Goal: Book appointment/travel/reservation

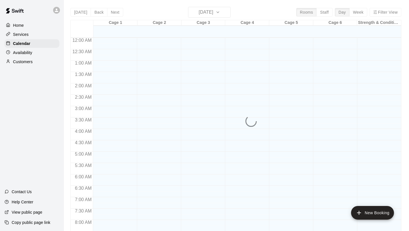
scroll to position [312, 0]
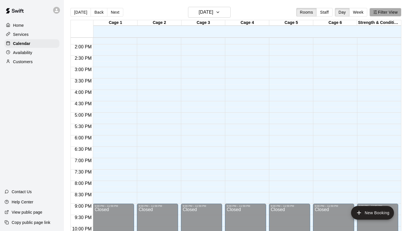
click at [377, 12] on button "Filter View" at bounding box center [386, 12] width 32 height 9
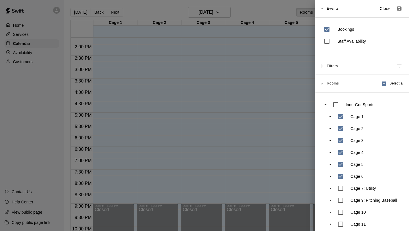
scroll to position [29, 0]
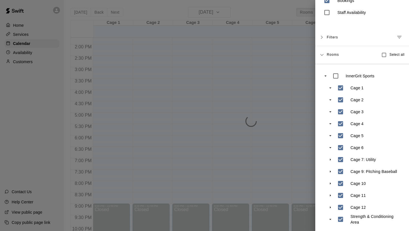
click at [291, 175] on div at bounding box center [204, 115] width 409 height 231
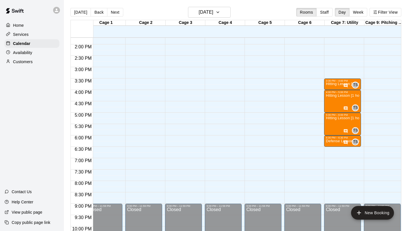
scroll to position [0, 11]
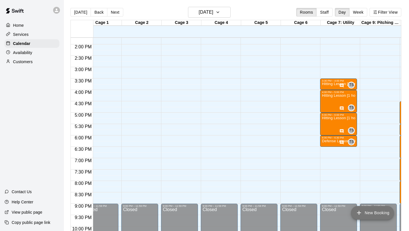
click at [366, 210] on button "New Booking" at bounding box center [372, 213] width 43 height 14
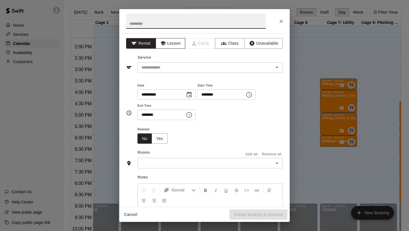
click at [178, 43] on button "Lesson" at bounding box center [171, 43] width 30 height 11
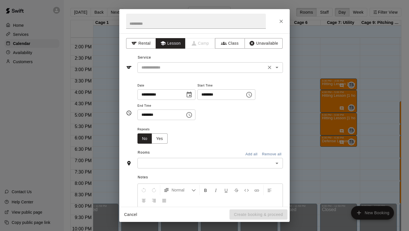
click at [173, 65] on input "text" at bounding box center [201, 67] width 125 height 7
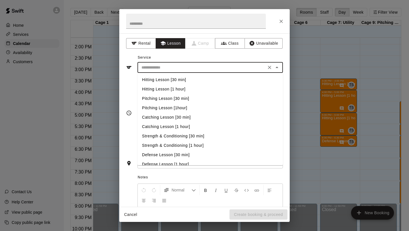
click at [173, 79] on li "Hitting Lesson [30 min]" at bounding box center [209, 79] width 145 height 9
type input "**********"
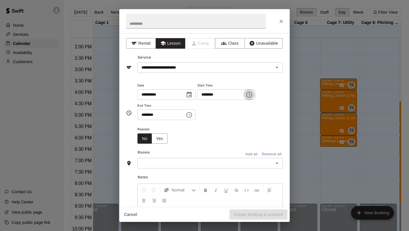
click at [249, 93] on icon "Choose time, selected time is 1:00 PM" at bounding box center [249, 94] width 7 height 7
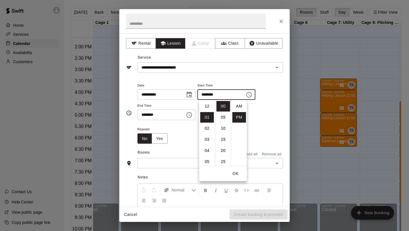
scroll to position [10, 0]
click at [208, 139] on li "04" at bounding box center [207, 139] width 14 height 11
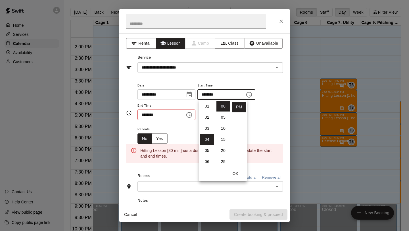
scroll to position [44, 0]
click at [222, 133] on li "30" at bounding box center [223, 135] width 14 height 11
type input "********"
click at [190, 117] on icon "Choose time, selected time is 1:30 PM" at bounding box center [189, 115] width 6 height 6
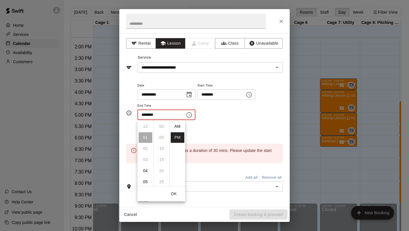
scroll to position [10, 0]
click at [145, 172] on li "05" at bounding box center [146, 170] width 14 height 11
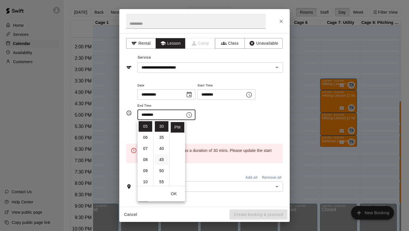
scroll to position [0, 0]
click at [159, 128] on li "00" at bounding box center [162, 126] width 14 height 11
type input "********"
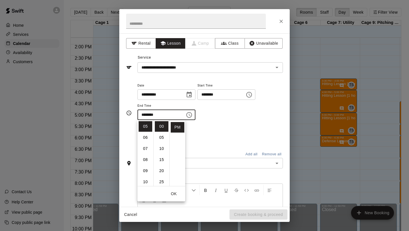
click at [168, 75] on div "**********" at bounding box center [204, 119] width 170 height 173
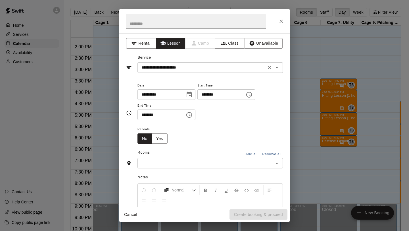
click at [167, 69] on input "**********" at bounding box center [201, 67] width 125 height 7
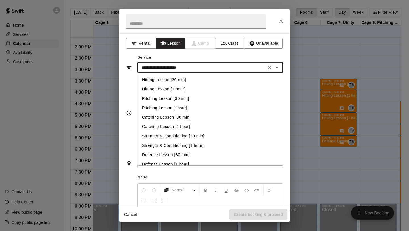
click at [165, 97] on li "Pitching Lesson [30 min]" at bounding box center [209, 98] width 145 height 9
type input "**********"
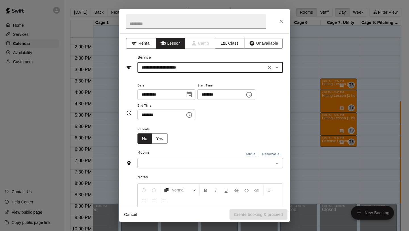
scroll to position [21, 0]
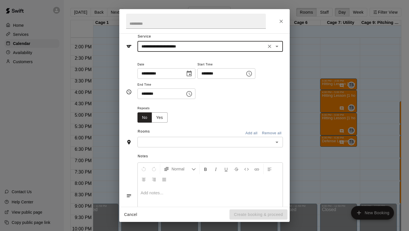
click at [183, 141] on input "text" at bounding box center [205, 141] width 133 height 7
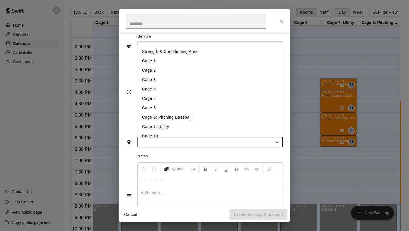
click at [182, 130] on li "Cage 7: Utility" at bounding box center [209, 126] width 145 height 9
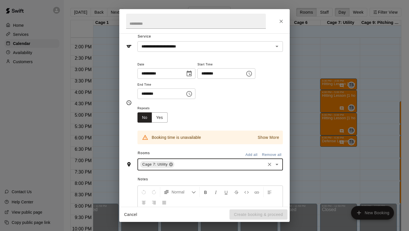
click at [171, 164] on icon at bounding box center [171, 164] width 5 height 5
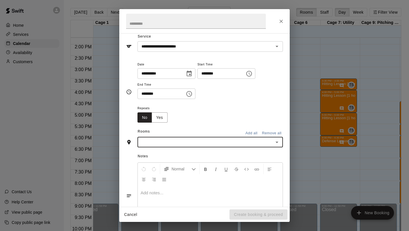
click at [168, 146] on div "​" at bounding box center [209, 142] width 145 height 11
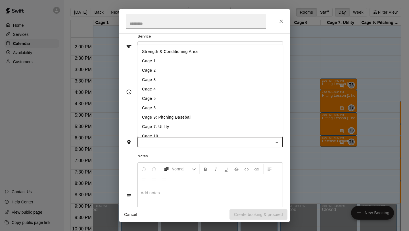
click at [168, 120] on li "Cage 9: Pitching Baseball" at bounding box center [209, 116] width 145 height 9
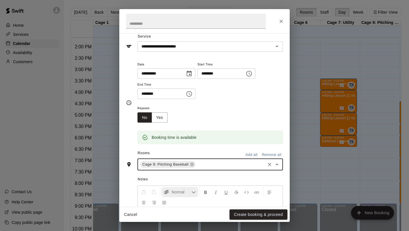
scroll to position [76, 0]
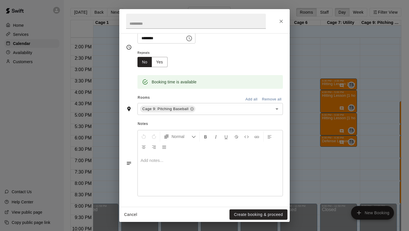
click at [171, 170] on div at bounding box center [210, 174] width 145 height 43
click at [235, 210] on button "Create booking & proceed" at bounding box center [258, 214] width 58 height 11
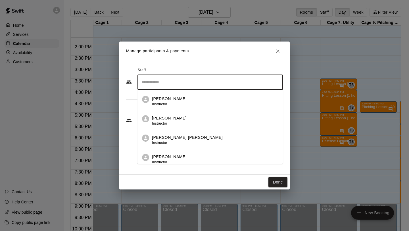
click at [173, 86] on input "Search staff" at bounding box center [210, 82] width 140 height 10
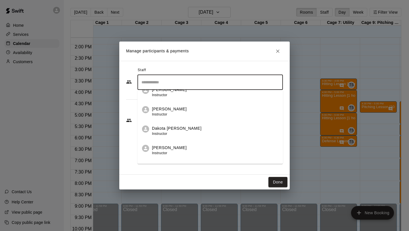
scroll to position [144, 0]
click at [170, 135] on div "Dakota [PERSON_NAME] Instructor" at bounding box center [177, 131] width 50 height 11
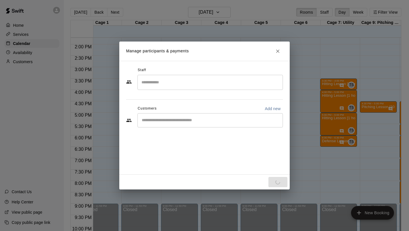
click at [180, 155] on div "Staff ​ Customers Add new ​" at bounding box center [204, 118] width 170 height 114
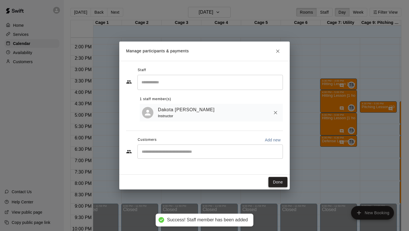
click at [281, 180] on button "Done" at bounding box center [277, 182] width 19 height 11
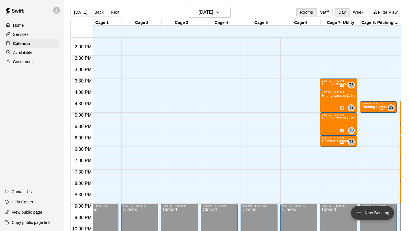
click at [366, 209] on button "New Booking" at bounding box center [372, 213] width 43 height 14
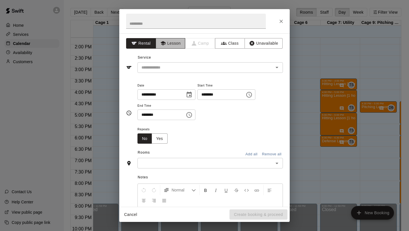
click at [175, 41] on button "Lesson" at bounding box center [171, 43] width 30 height 11
click at [166, 67] on input "text" at bounding box center [201, 67] width 125 height 7
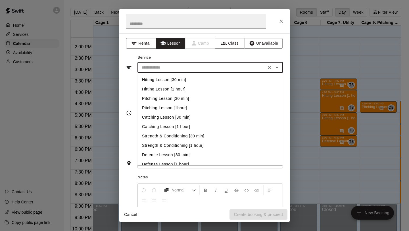
click at [167, 98] on li "Pitching Lesson [30 min]" at bounding box center [209, 98] width 145 height 9
type input "**********"
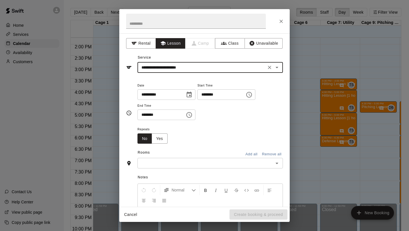
click at [252, 94] on icon "Choose time, selected time is 1:00 PM" at bounding box center [249, 95] width 6 height 6
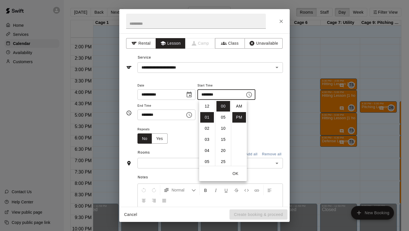
scroll to position [10, 0]
click at [209, 159] on li "06" at bounding box center [207, 161] width 14 height 11
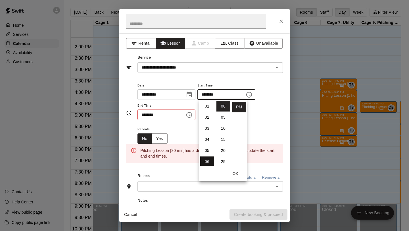
type input "********"
click at [191, 116] on icon "Choose time, selected time is 1:30 PM" at bounding box center [189, 114] width 7 height 7
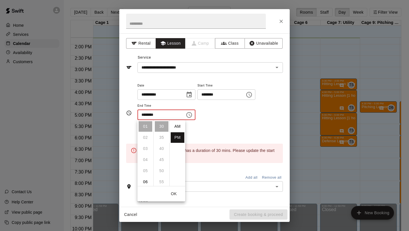
scroll to position [10, 0]
click at [147, 181] on li "06" at bounding box center [146, 181] width 14 height 11
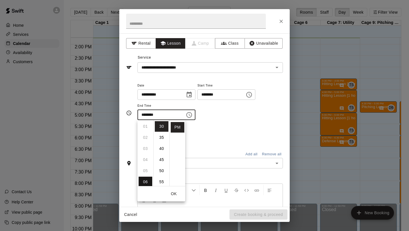
type input "********"
click at [195, 122] on div "**********" at bounding box center [209, 104] width 145 height 44
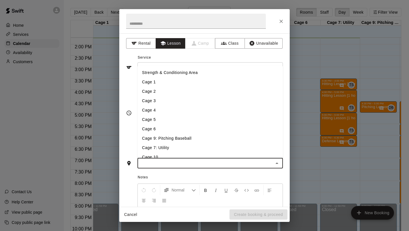
click at [162, 166] on input "text" at bounding box center [205, 162] width 133 height 7
click at [168, 137] on li "Cage 9: Pitching Baseball" at bounding box center [209, 137] width 145 height 9
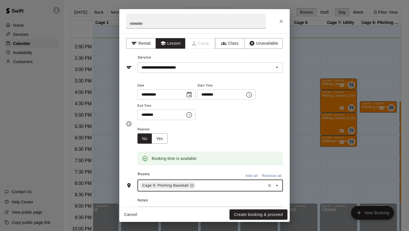
scroll to position [76, 0]
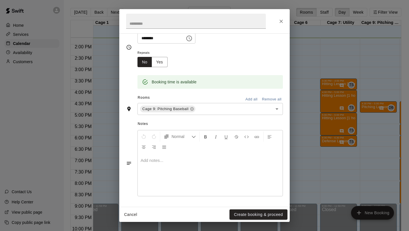
click at [157, 175] on div at bounding box center [210, 174] width 145 height 43
click at [243, 211] on button "Create booking & proceed" at bounding box center [258, 214] width 58 height 11
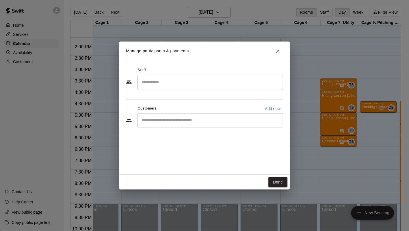
click at [187, 86] on input "Search staff" at bounding box center [210, 82] width 140 height 10
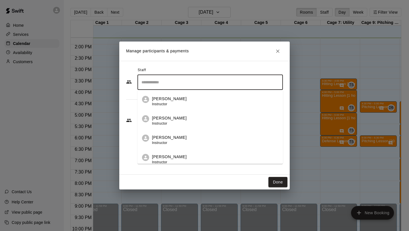
scroll to position [131, 0]
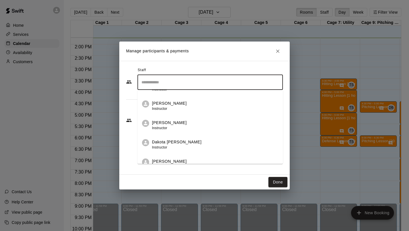
click at [181, 138] on li "Dakota [PERSON_NAME] Instructor" at bounding box center [209, 142] width 145 height 19
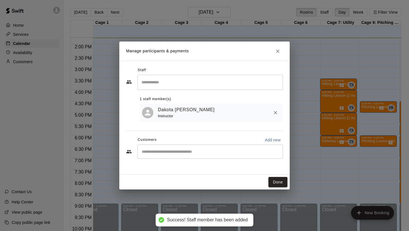
click at [210, 152] on div "Staff ​ 1 staff member(s) Dakota [PERSON_NAME] Instructor Customers Add new ​" at bounding box center [204, 118] width 170 height 114
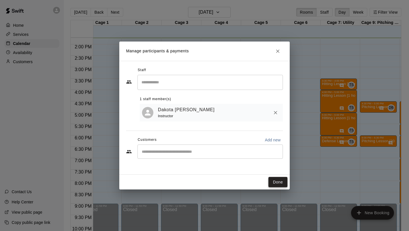
click at [272, 185] on button "Done" at bounding box center [277, 182] width 19 height 11
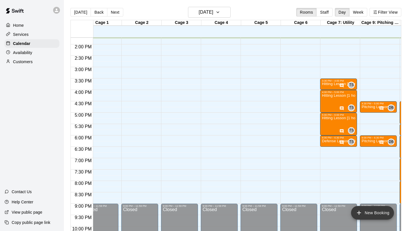
click at [363, 211] on button "New Booking" at bounding box center [372, 213] width 43 height 14
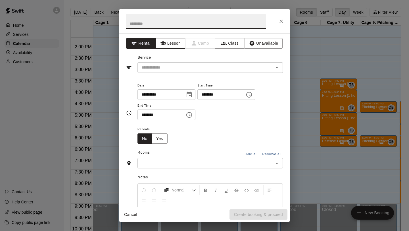
click at [171, 42] on button "Lesson" at bounding box center [171, 43] width 30 height 11
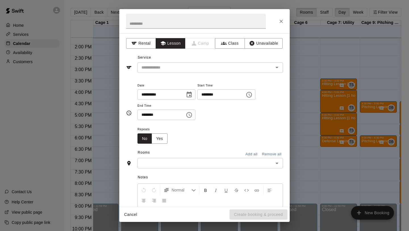
click at [166, 61] on div "Service ​" at bounding box center [204, 63] width 157 height 20
click at [163, 66] on input "text" at bounding box center [201, 67] width 125 height 7
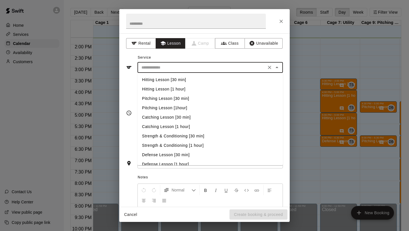
click at [164, 81] on li "Hitting Lesson [30 min]" at bounding box center [209, 79] width 145 height 9
type input "**********"
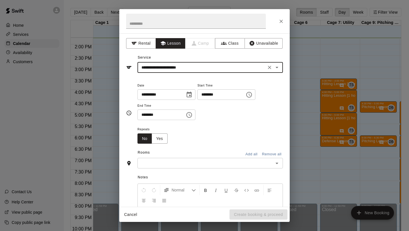
click at [252, 95] on icon "Choose time, selected time is 1:00 PM" at bounding box center [249, 94] width 7 height 7
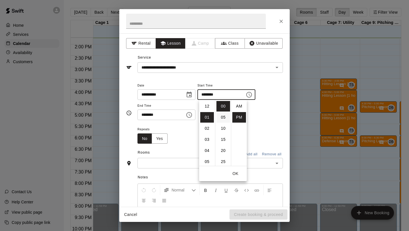
scroll to position [10, 0]
click at [204, 148] on li "05" at bounding box center [207, 150] width 14 height 11
type input "********"
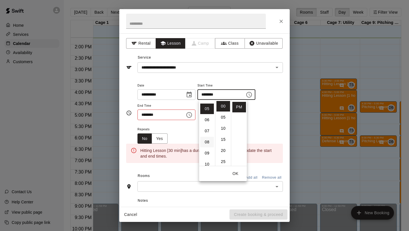
scroll to position [55, 0]
click at [189, 113] on icon "Choose time, selected time is 1:30 PM" at bounding box center [189, 114] width 7 height 7
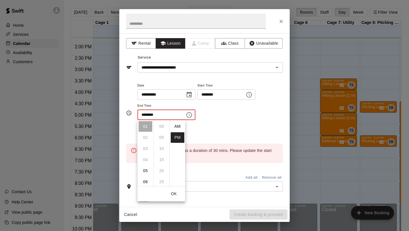
scroll to position [10, 0]
click at [143, 170] on li "05" at bounding box center [146, 170] width 14 height 11
type input "********"
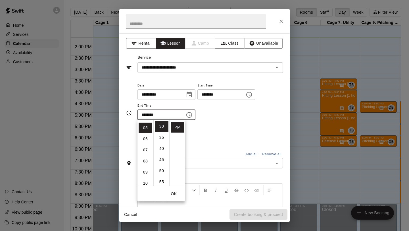
scroll to position [55, 0]
click at [195, 131] on div "Repeats No Yes" at bounding box center [209, 135] width 145 height 18
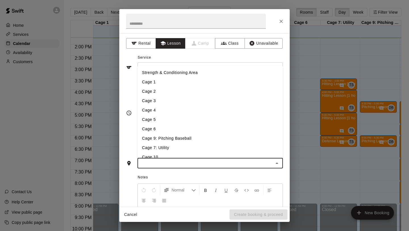
click at [163, 161] on input "text" at bounding box center [205, 162] width 133 height 7
click at [158, 117] on li "Cage 5" at bounding box center [209, 119] width 145 height 9
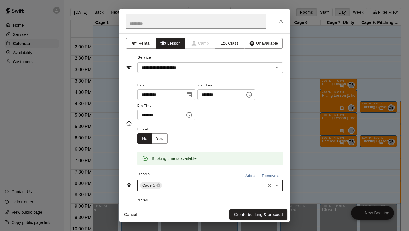
scroll to position [76, 0]
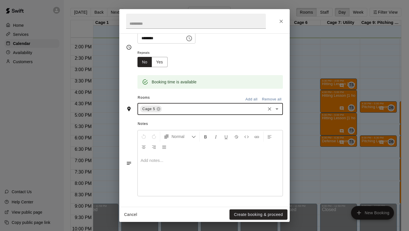
click at [183, 162] on p at bounding box center [210, 160] width 139 height 6
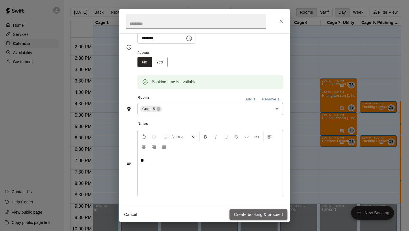
click at [244, 211] on button "Create booking & proceed" at bounding box center [258, 214] width 58 height 11
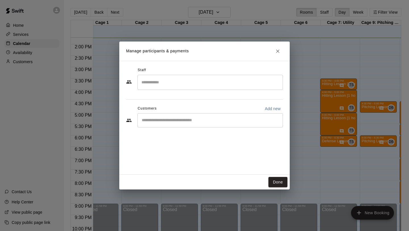
click at [179, 88] on div "​" at bounding box center [209, 82] width 145 height 15
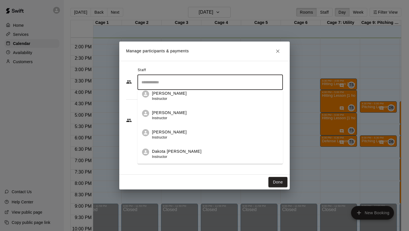
scroll to position [125, 0]
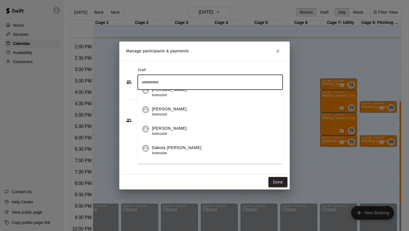
click at [166, 144] on li "Dakota [PERSON_NAME] Instructor" at bounding box center [209, 148] width 145 height 19
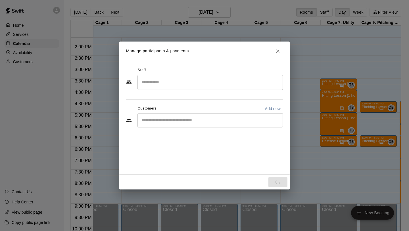
click at [171, 157] on div "Staff ​ Customers Add new ​" at bounding box center [204, 118] width 170 height 114
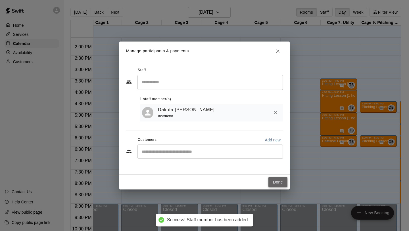
click at [278, 183] on button "Done" at bounding box center [277, 182] width 19 height 11
